Goal: Browse casually

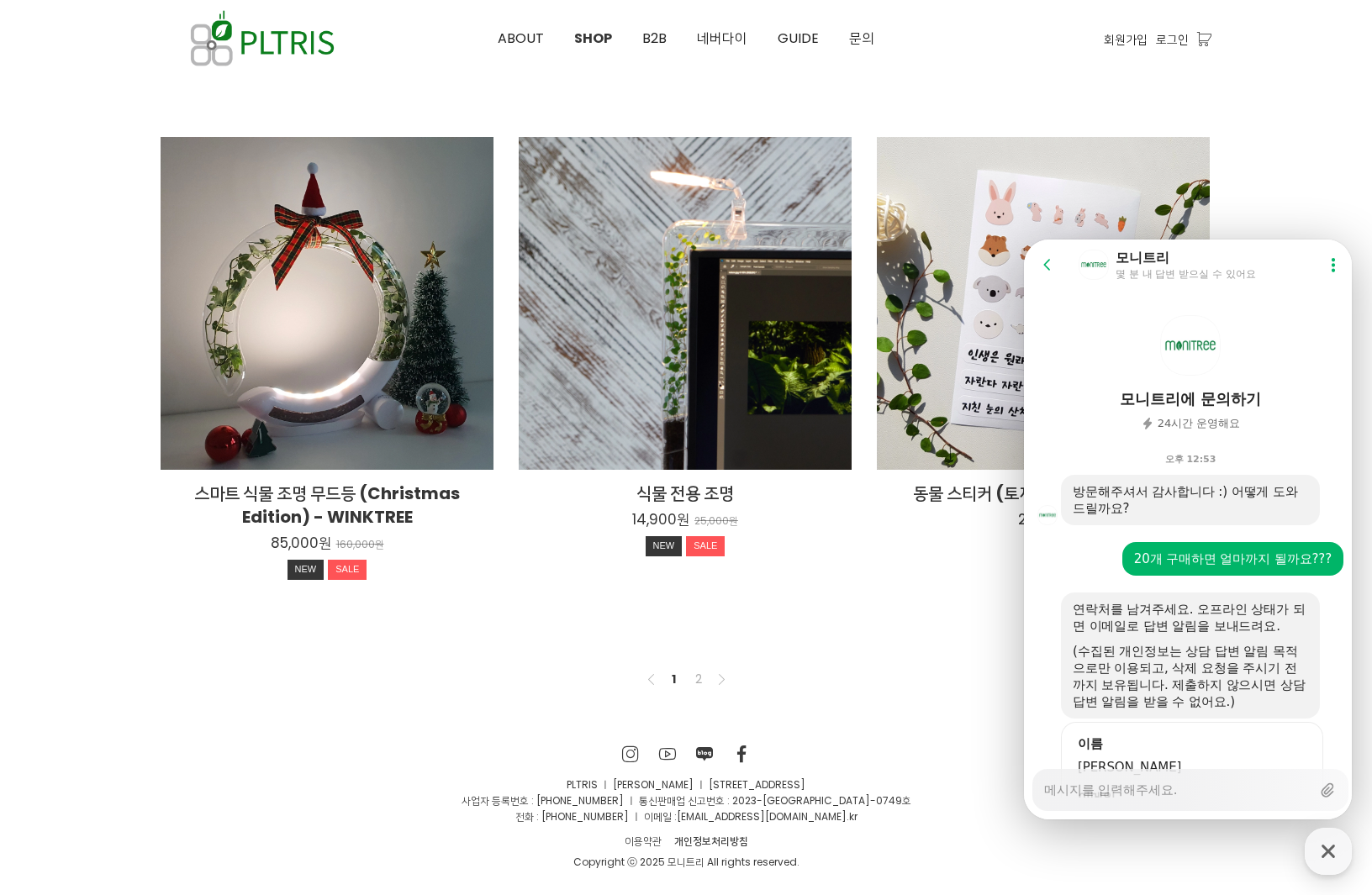
scroll to position [1918, 0]
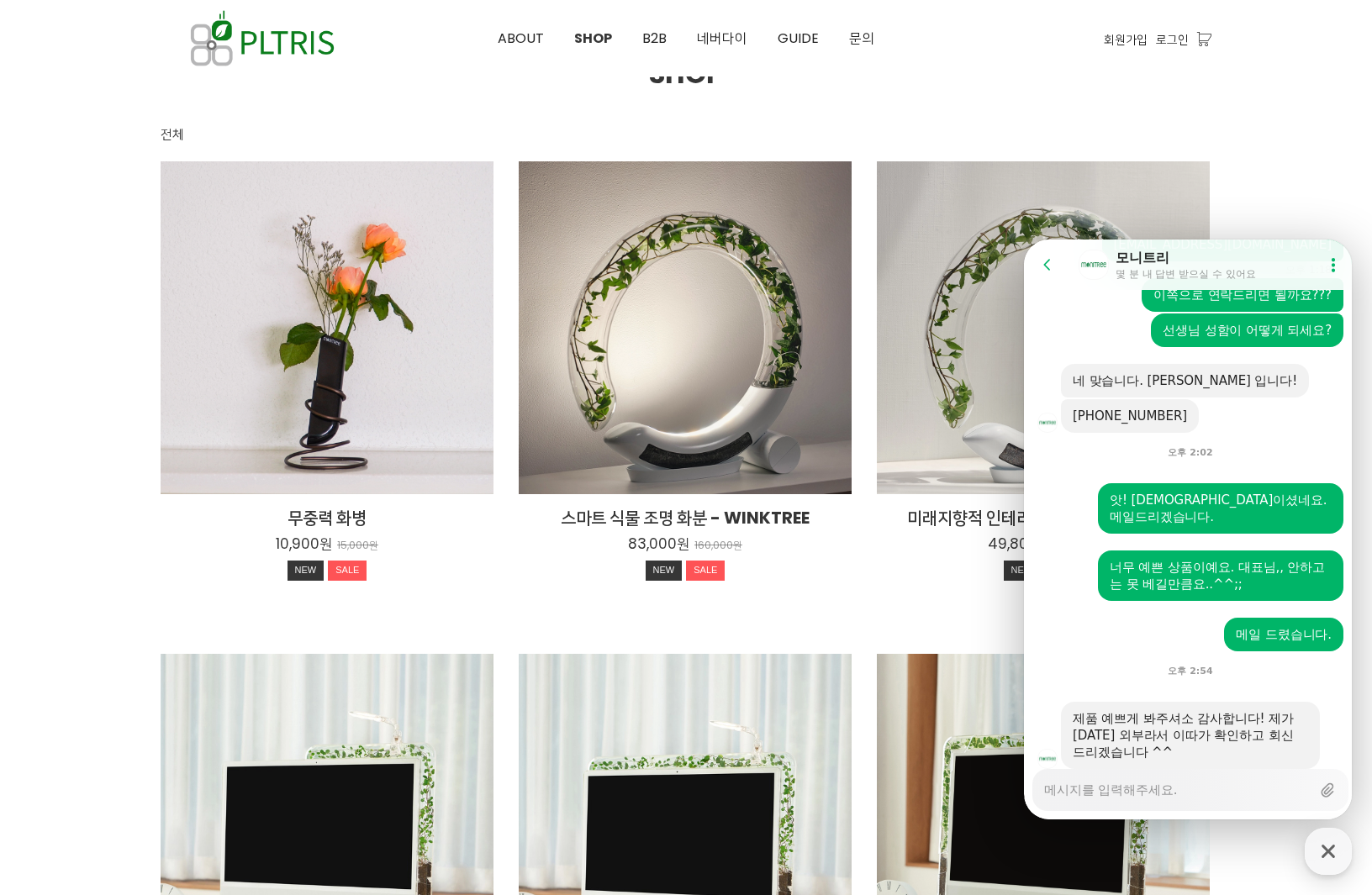
scroll to position [0, 0]
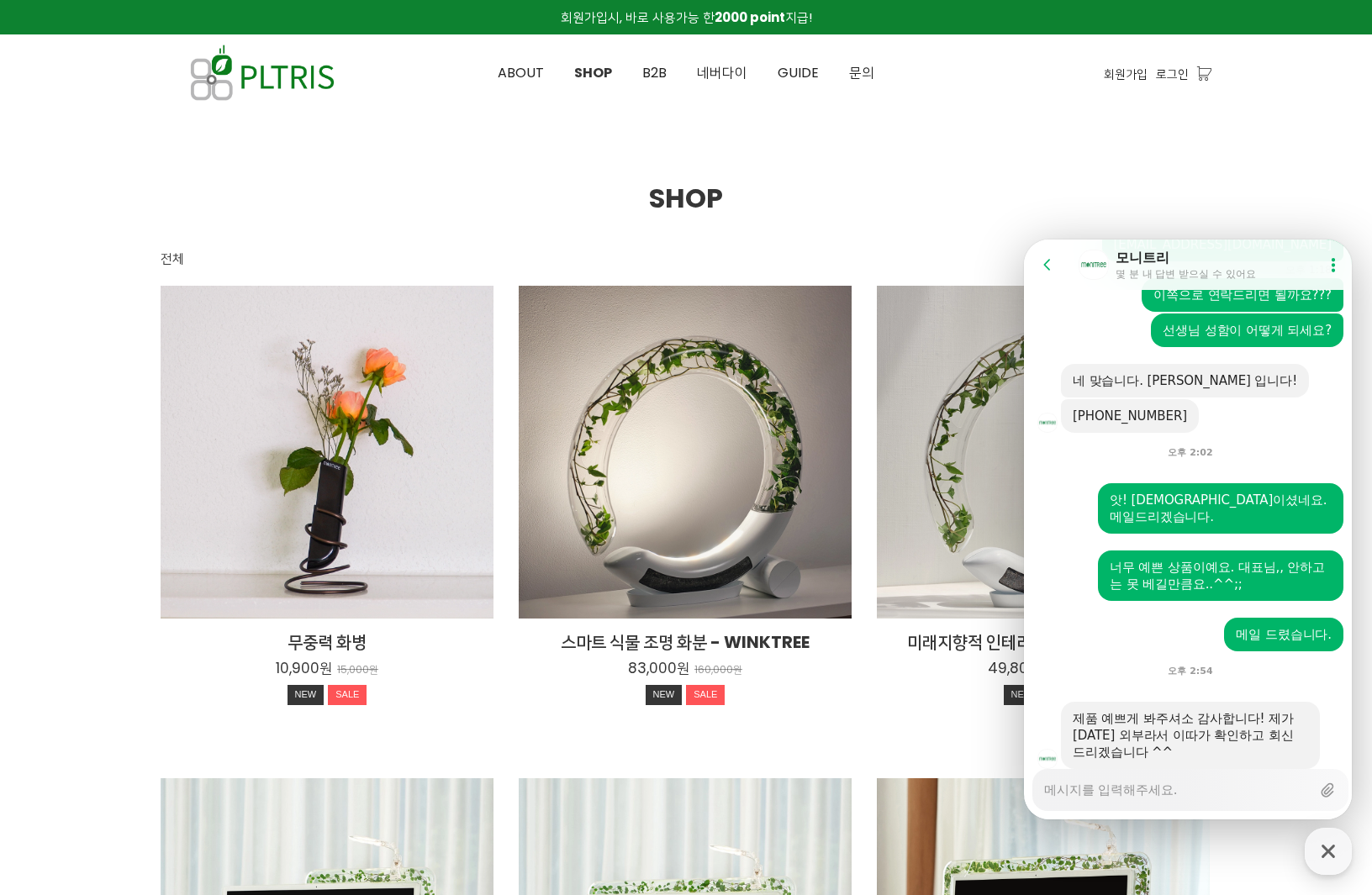
click at [1335, 866] on div "button" at bounding box center [1329, 852] width 47 height 47
type textarea "x"
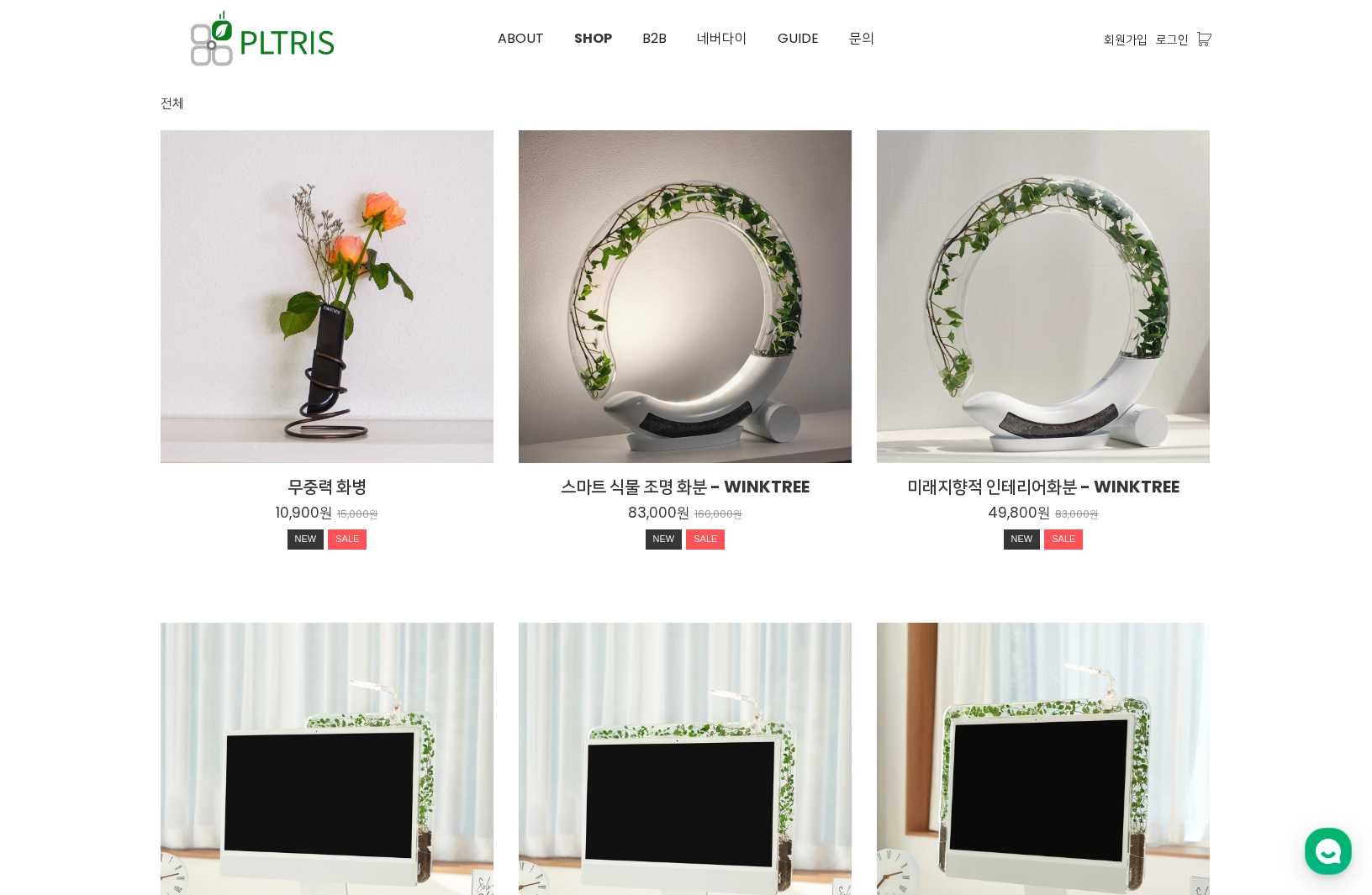
scroll to position [560, 0]
